Goal: Task Accomplishment & Management: Use online tool/utility

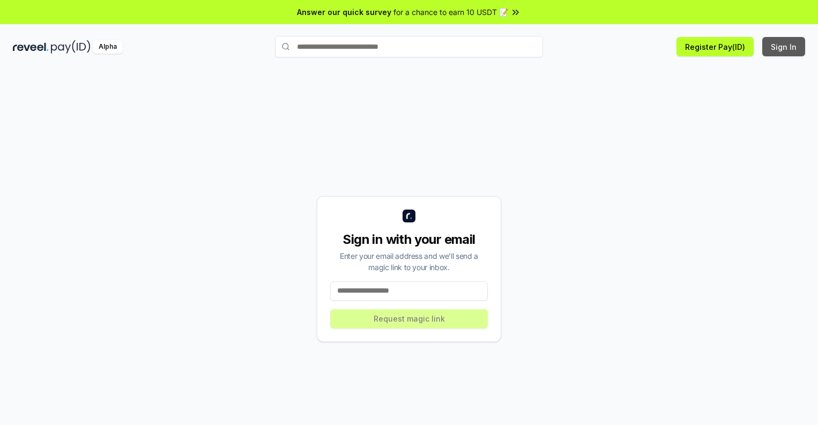
click at [784, 47] on button "Sign In" at bounding box center [783, 46] width 43 height 19
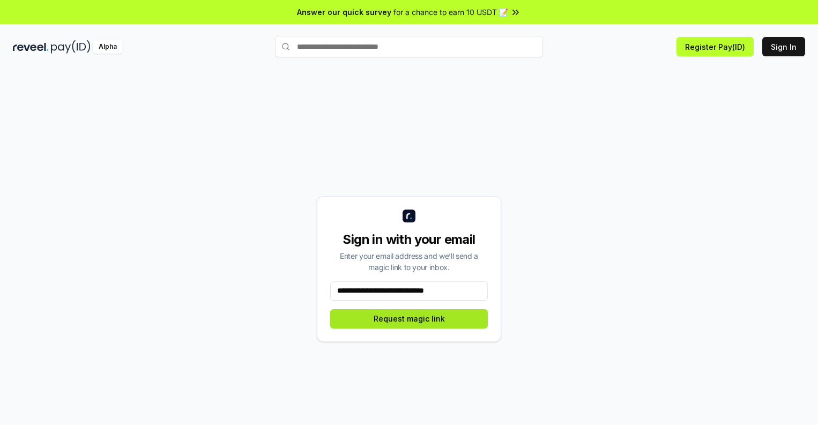
type input "**********"
click at [409, 318] on button "Request magic link" at bounding box center [409, 318] width 158 height 19
